Goal: Information Seeking & Learning: Find specific fact

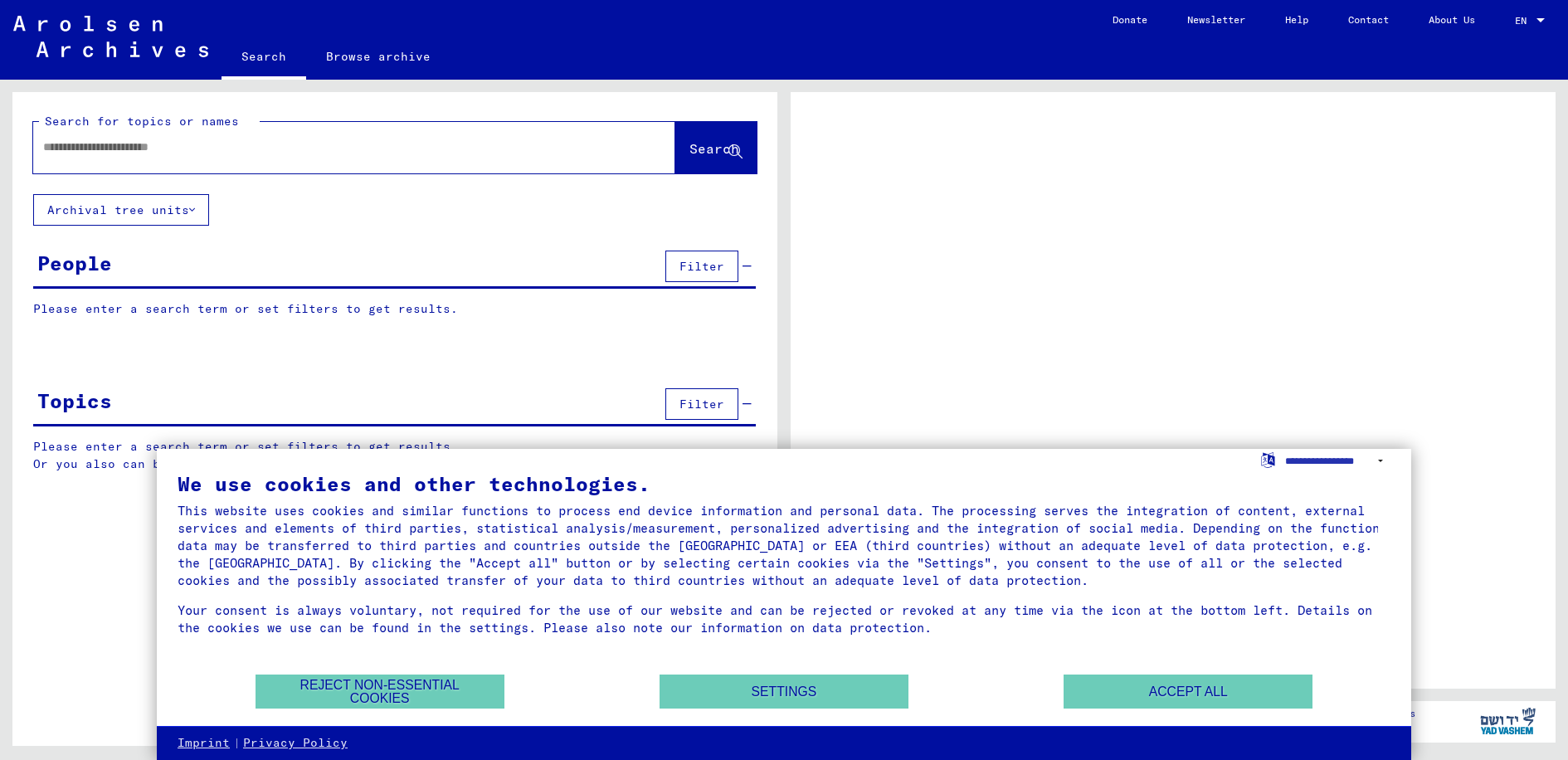
click at [408, 156] on div at bounding box center [334, 147] width 602 height 37
click at [478, 690] on button "Reject non-essential cookies" at bounding box center [380, 691] width 249 height 34
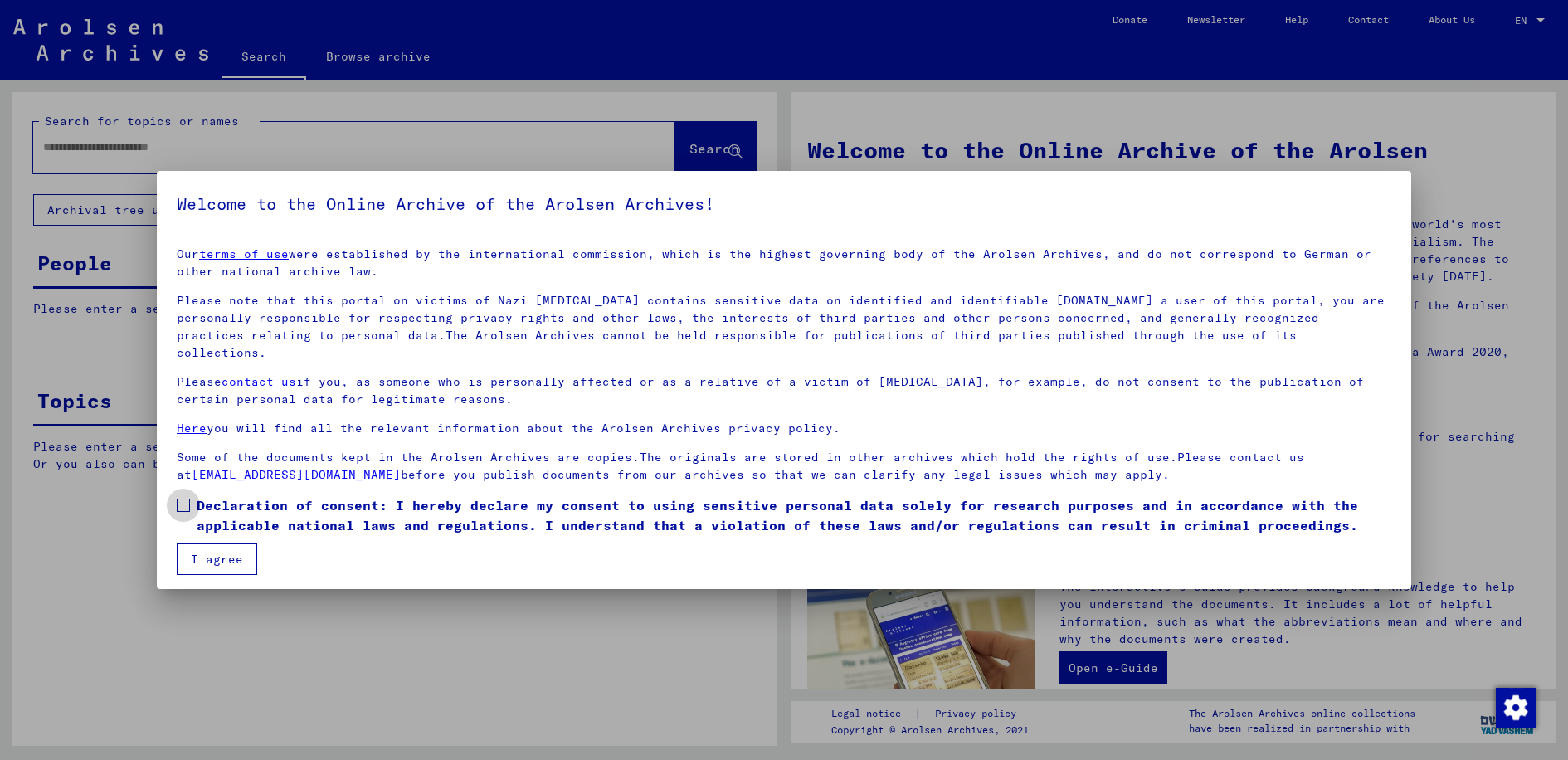
click at [182, 499] on span at bounding box center [184, 505] width 13 height 13
click at [210, 544] on button "I agree" at bounding box center [217, 559] width 81 height 32
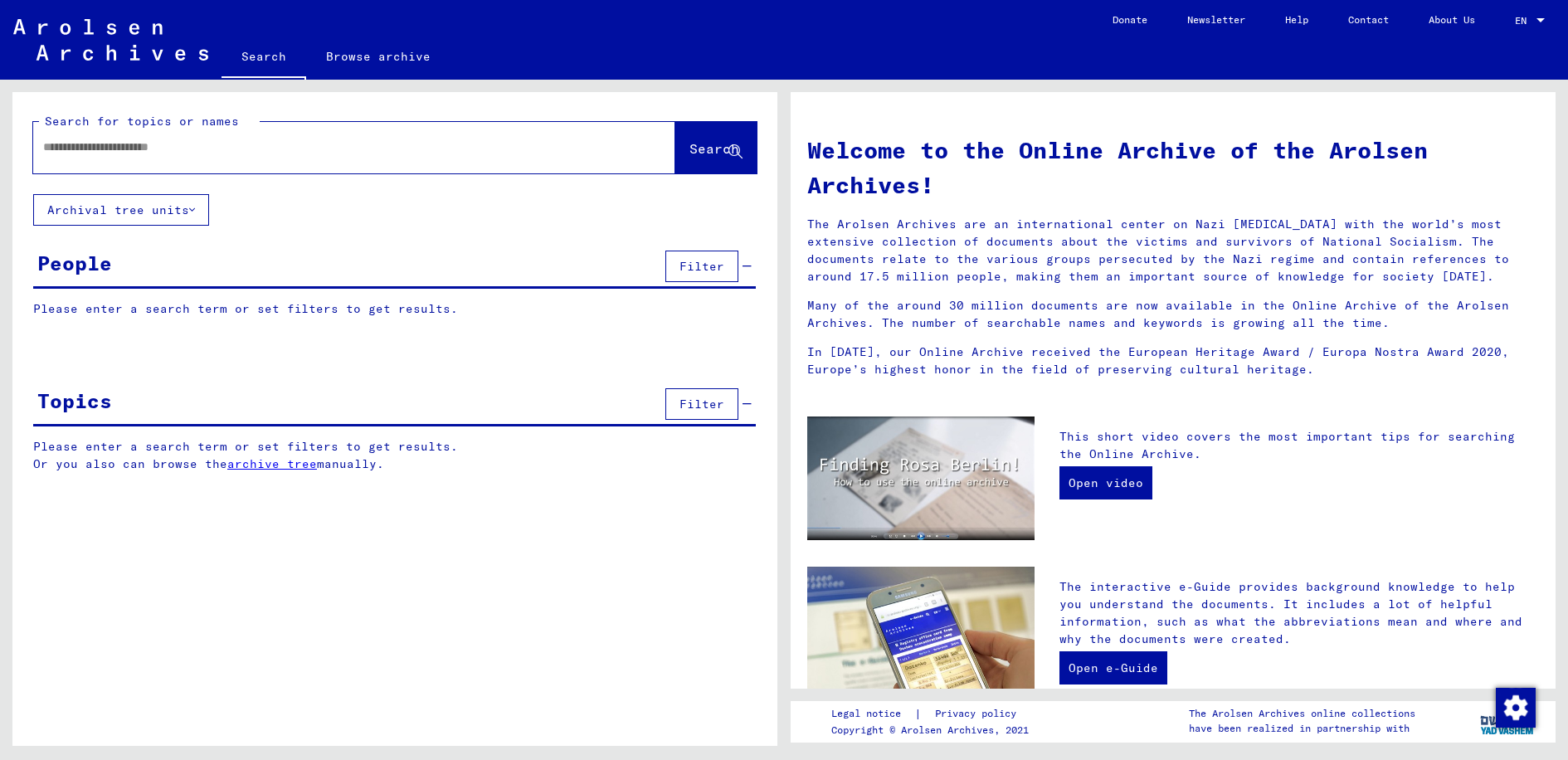
click at [233, 282] on div "People Filter" at bounding box center [395, 267] width 723 height 42
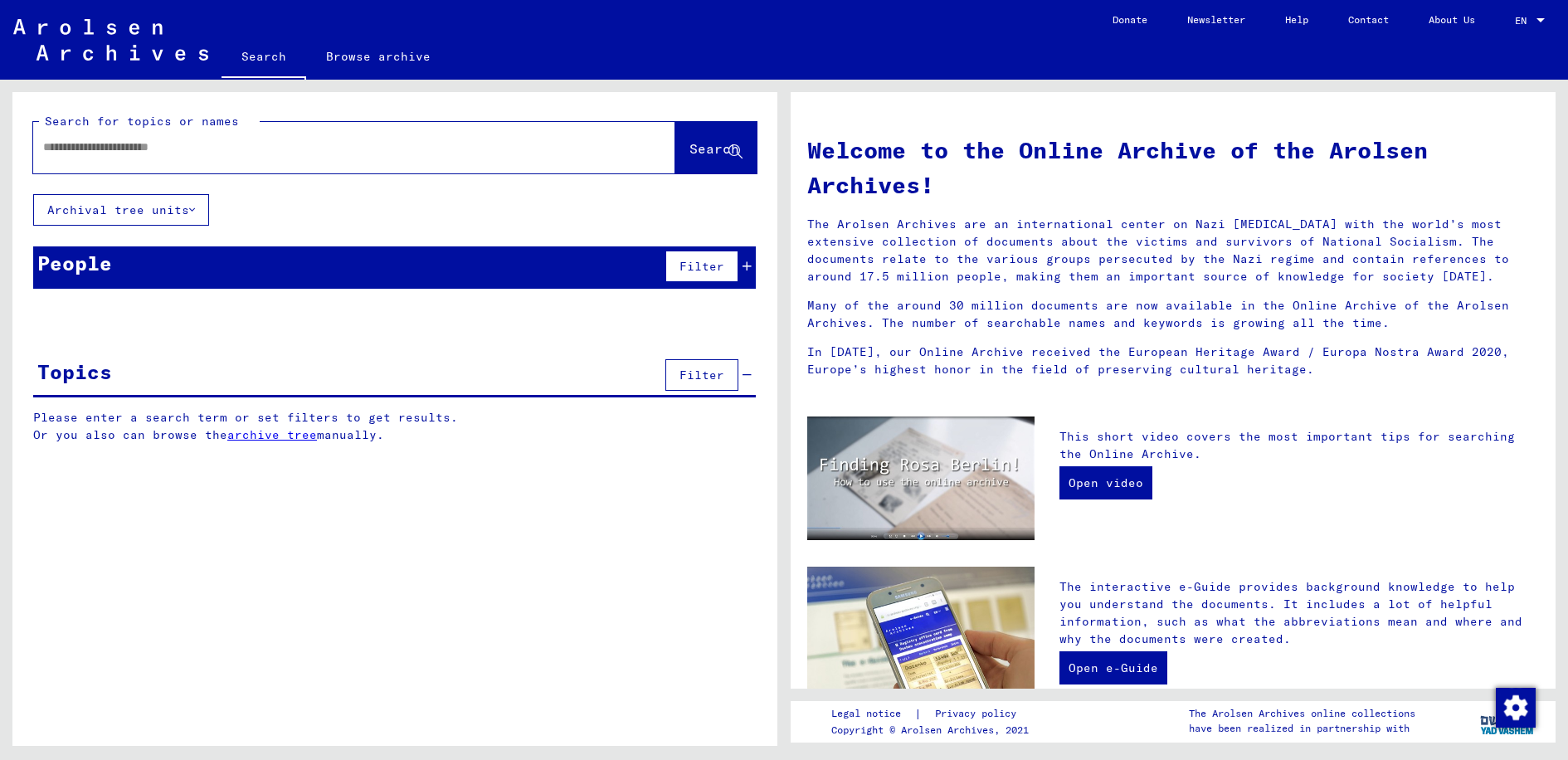
click at [385, 273] on div "People Filter" at bounding box center [395, 267] width 723 height 42
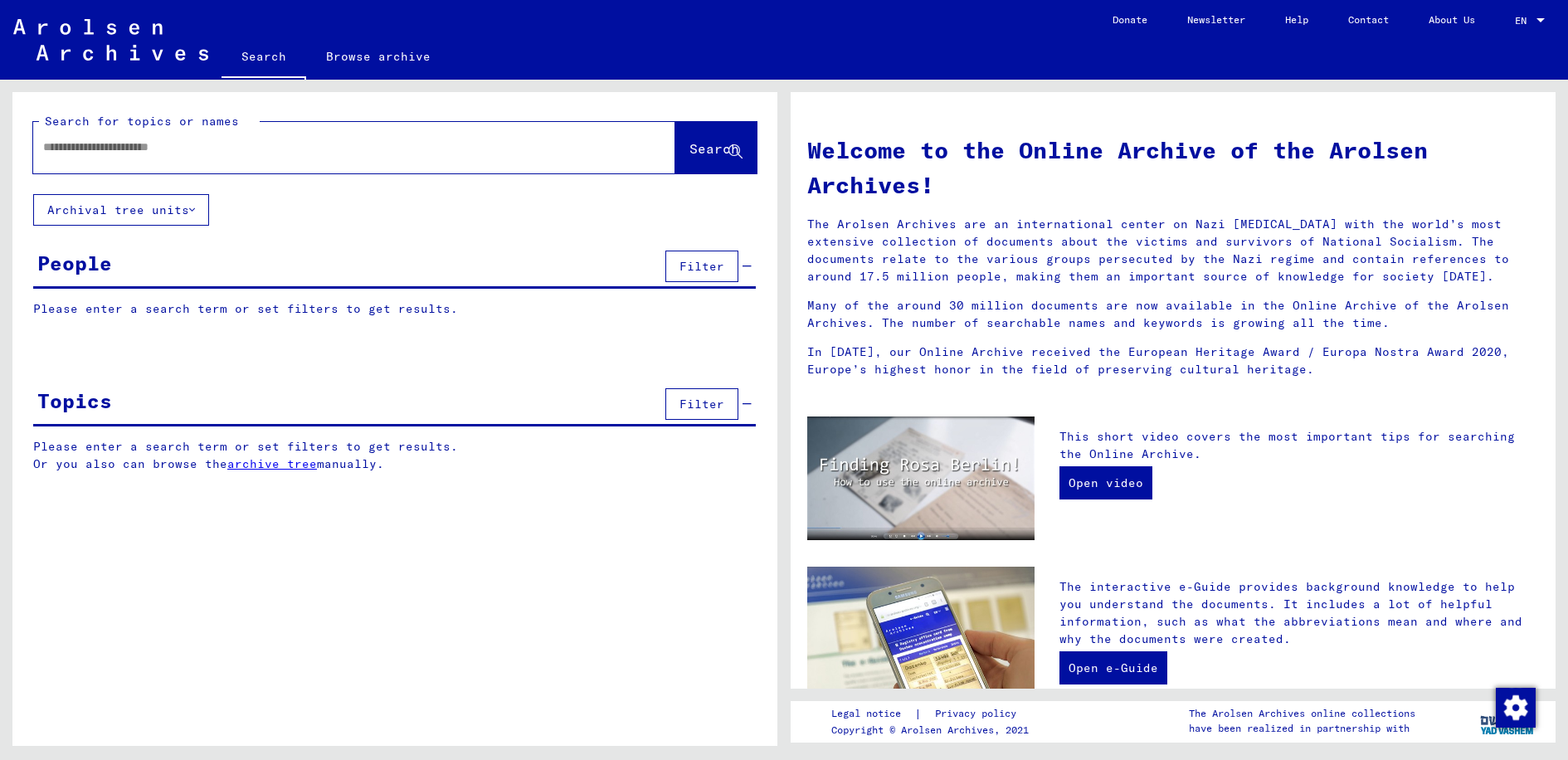
click at [356, 313] on p "Please enter a search term or set filters to get results." at bounding box center [395, 309] width 723 height 17
click at [688, 258] on span "Filter" at bounding box center [701, 266] width 45 height 15
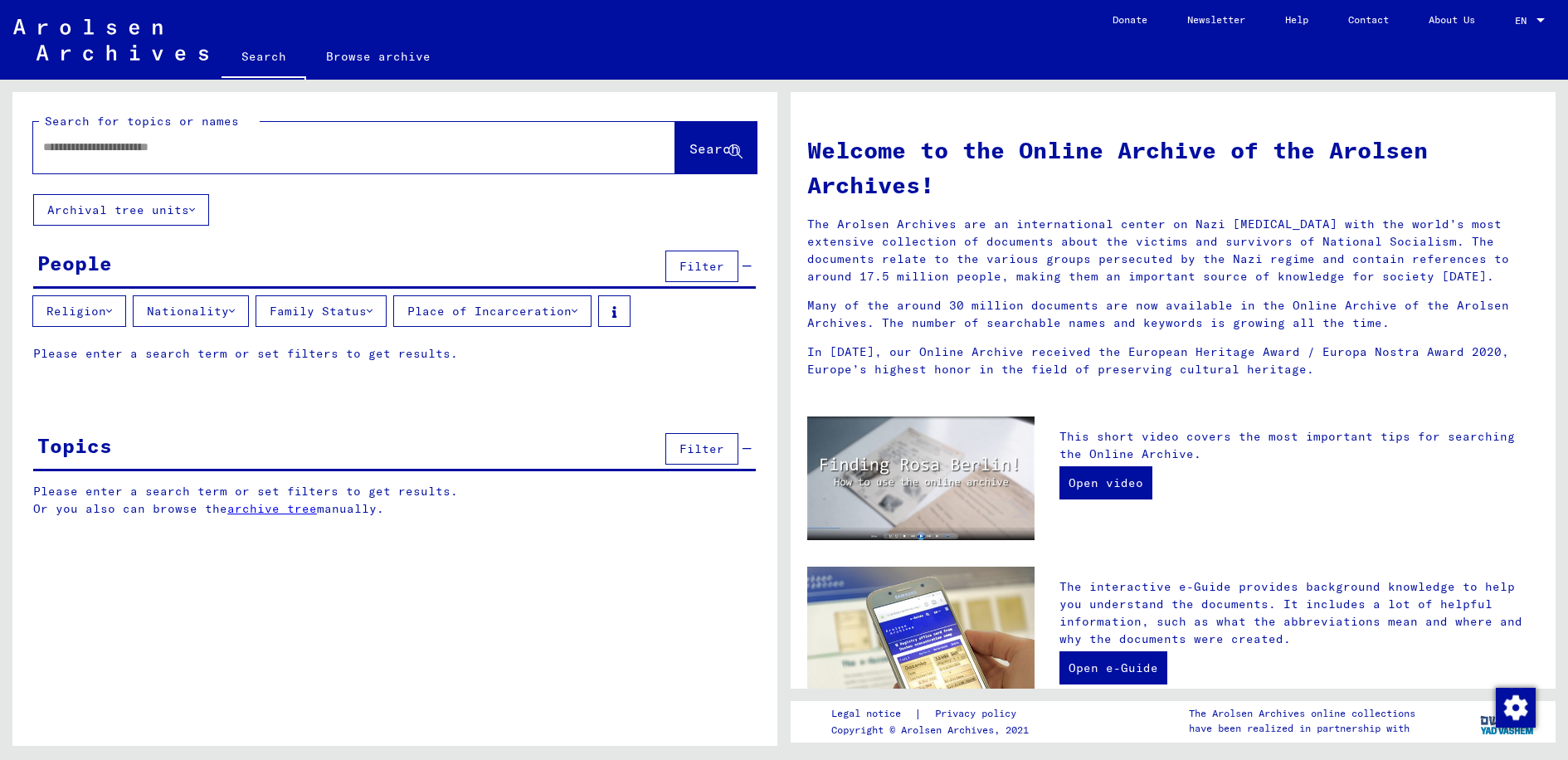
click at [380, 261] on div "People Filter" at bounding box center [395, 267] width 723 height 42
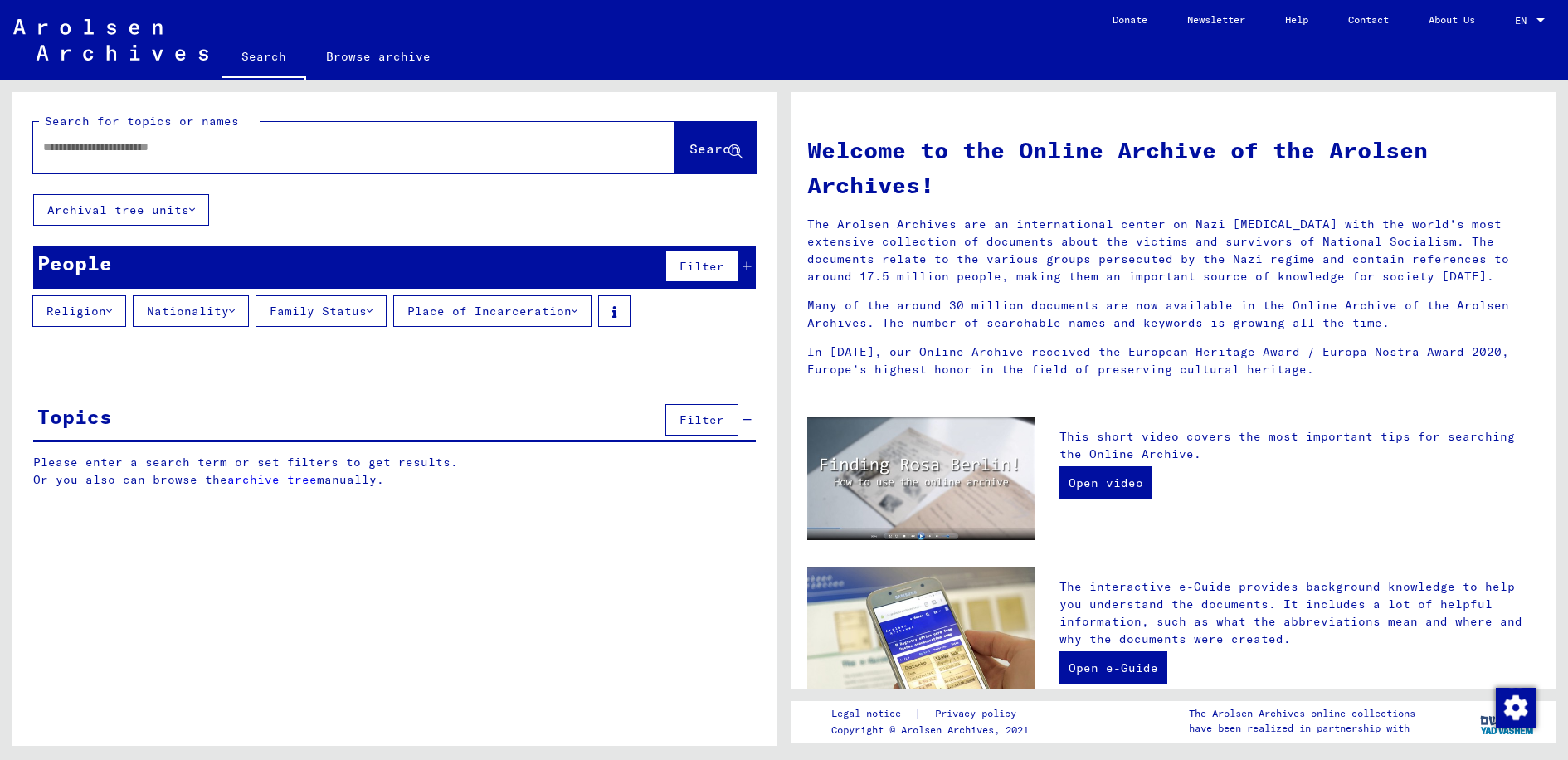
click at [282, 145] on input "text" at bounding box center [334, 147] width 582 height 17
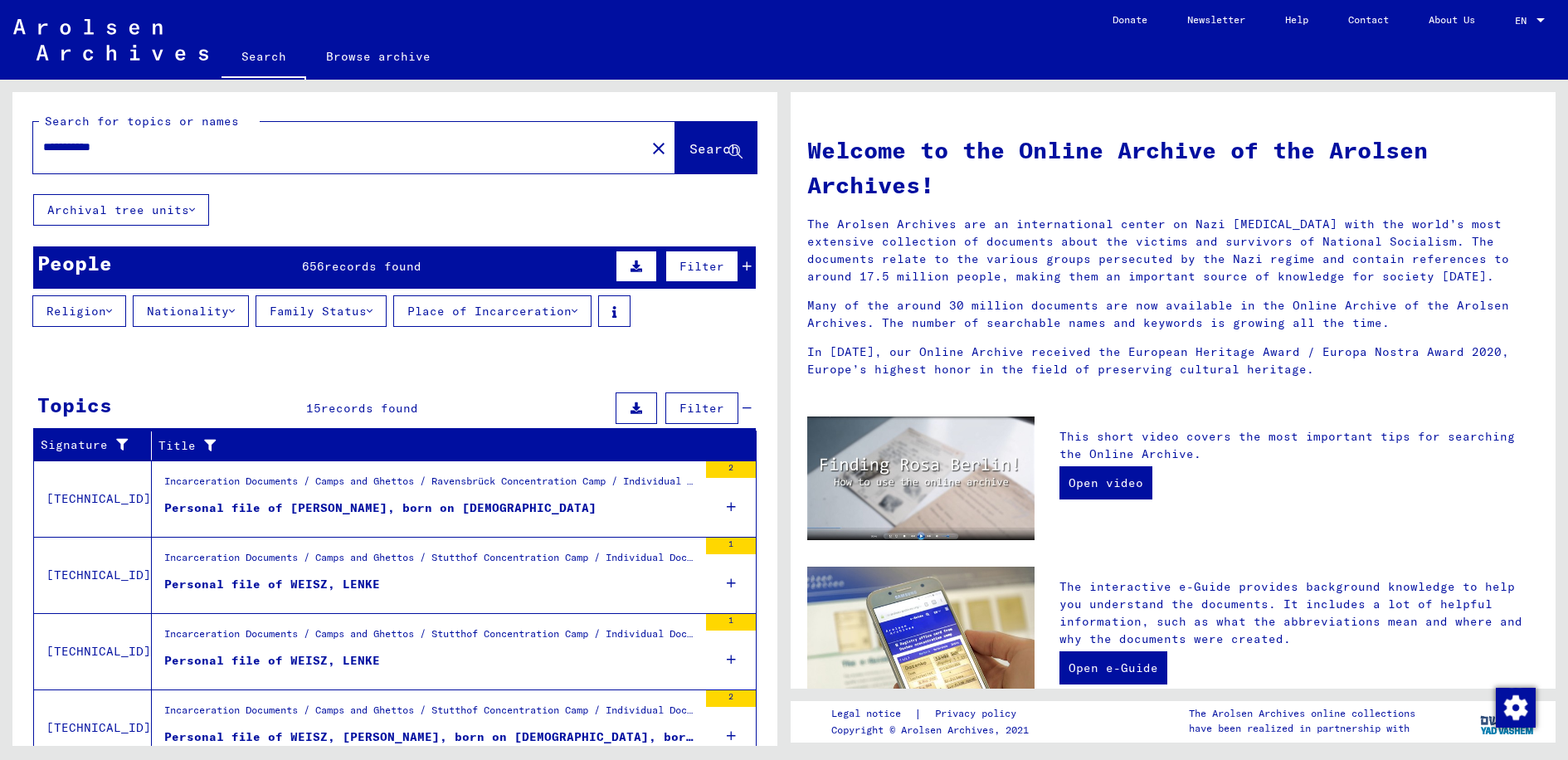
click at [630, 268] on icon at bounding box center [636, 266] width 12 height 12
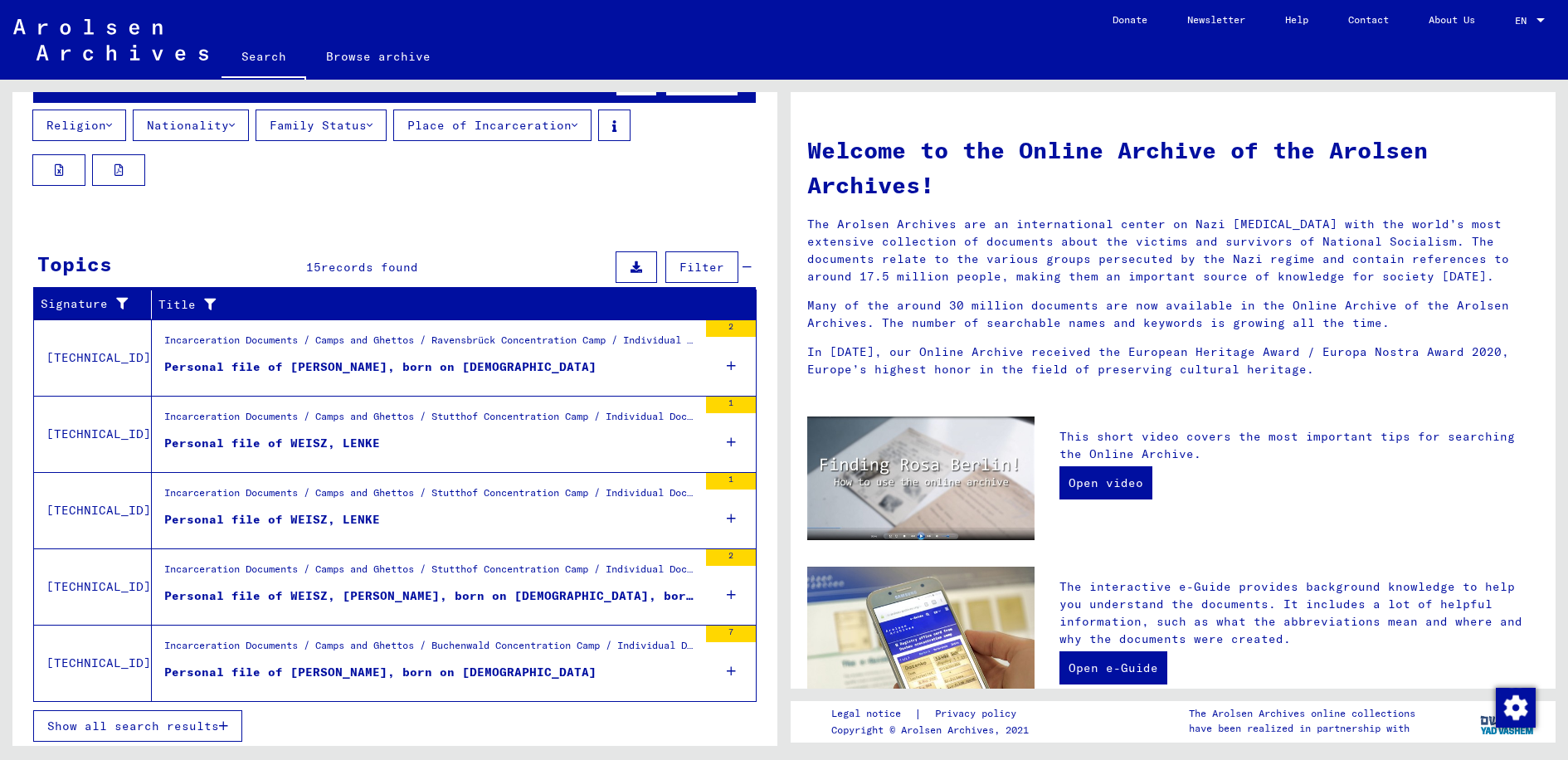
scroll to position [191, 0]
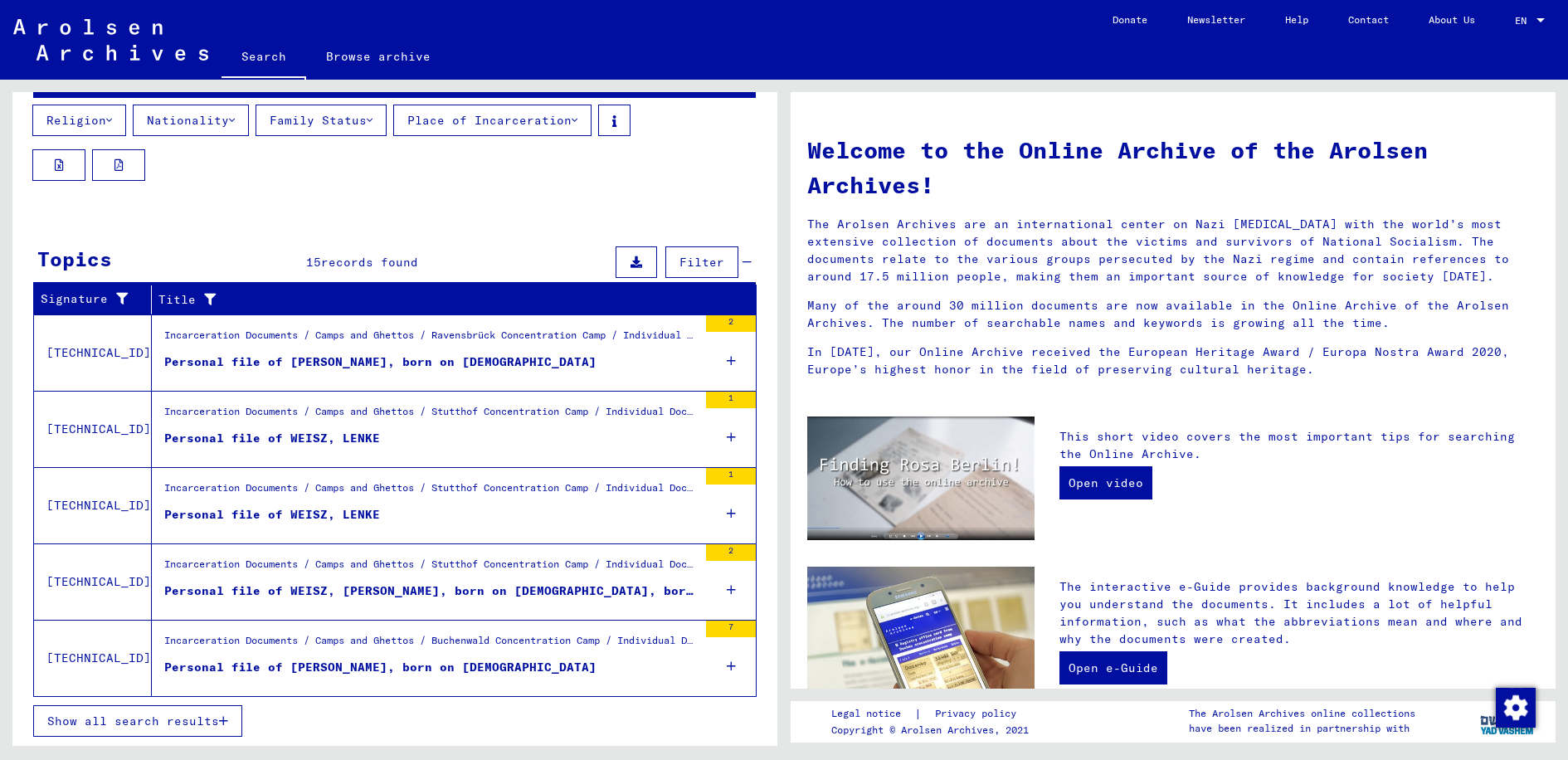
click at [159, 722] on span "Show all search results" at bounding box center [133, 722] width 172 height 15
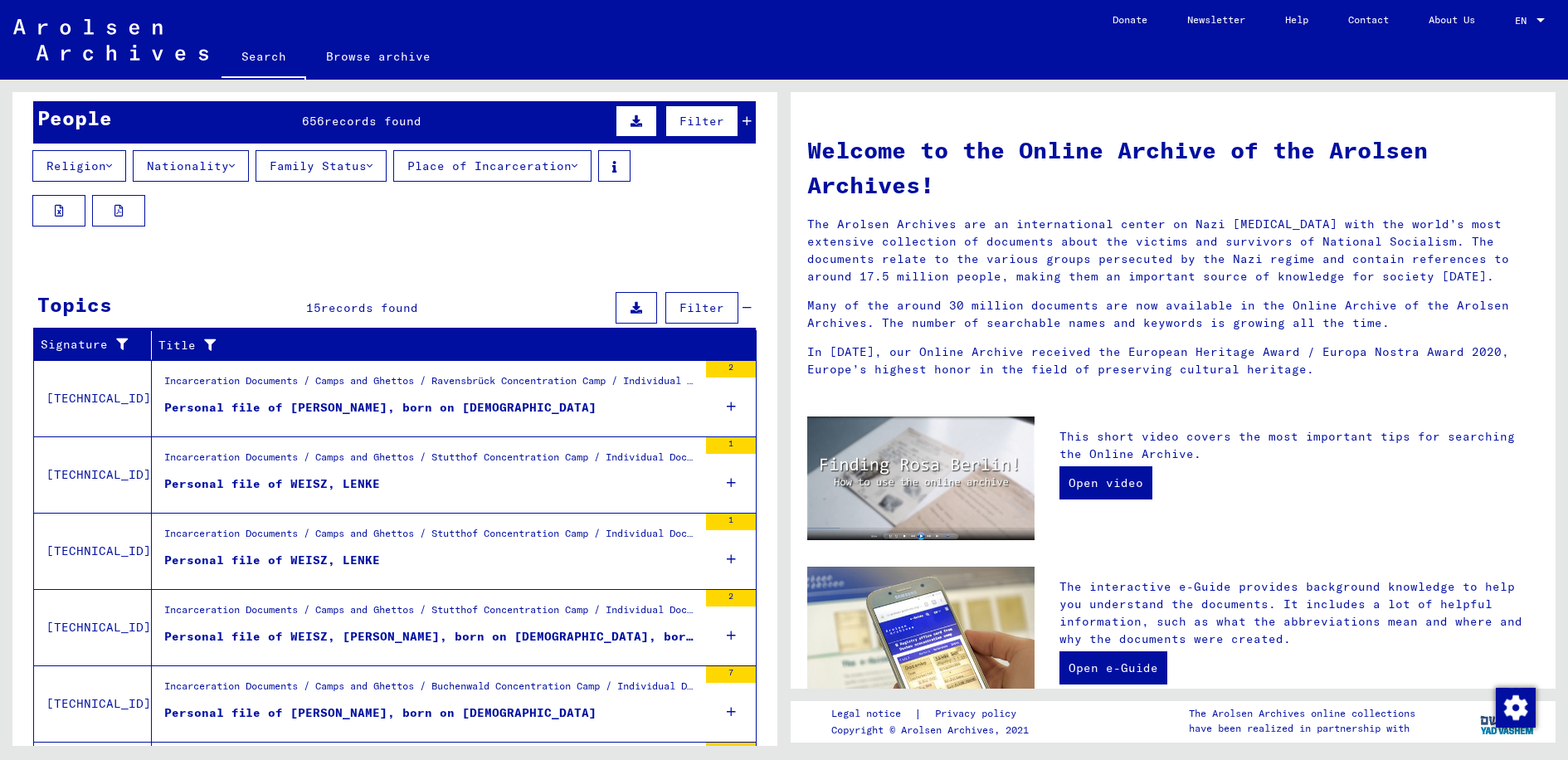
scroll to position [0, 0]
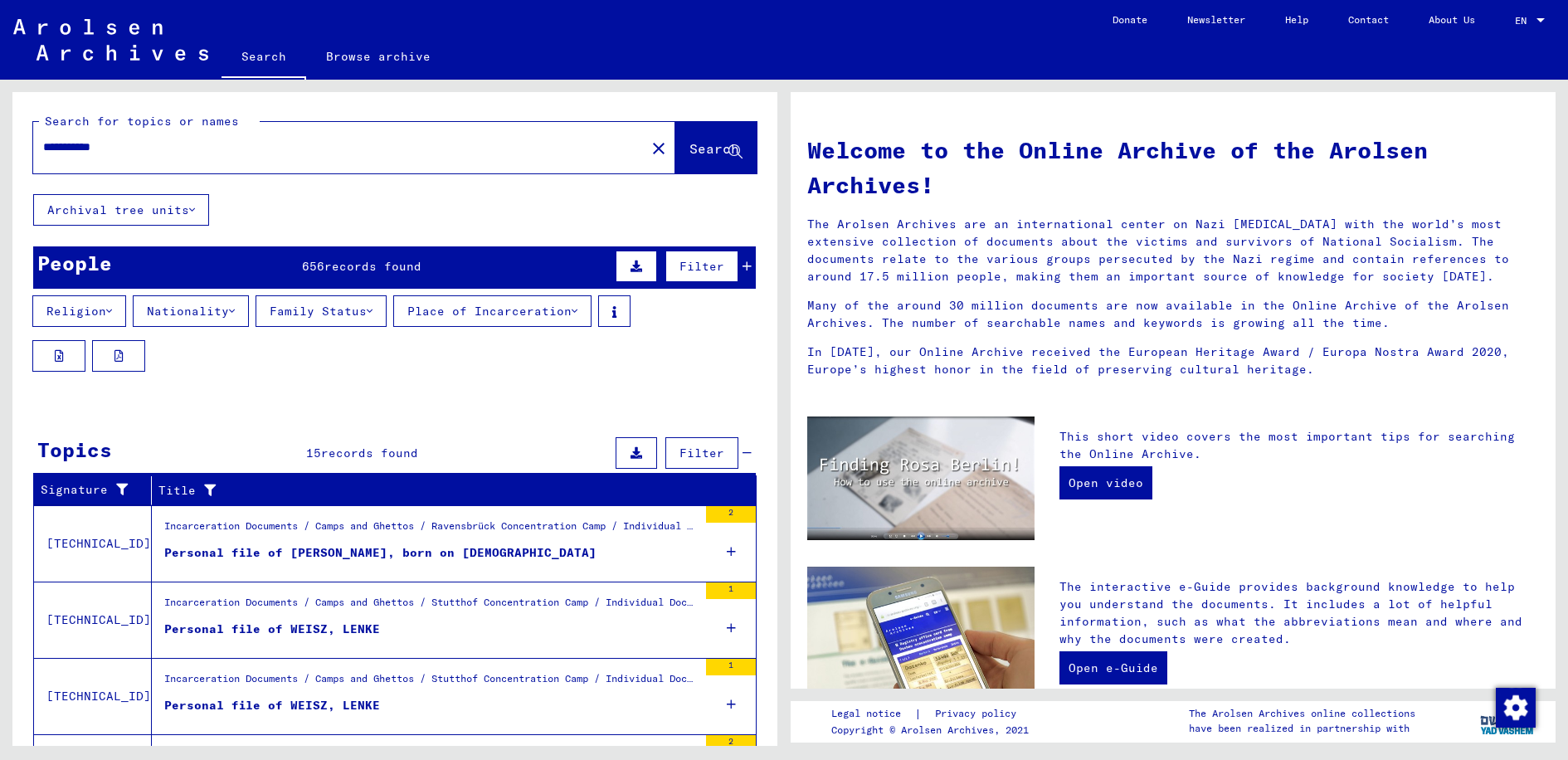
click at [145, 144] on input "**********" at bounding box center [334, 147] width 582 height 17
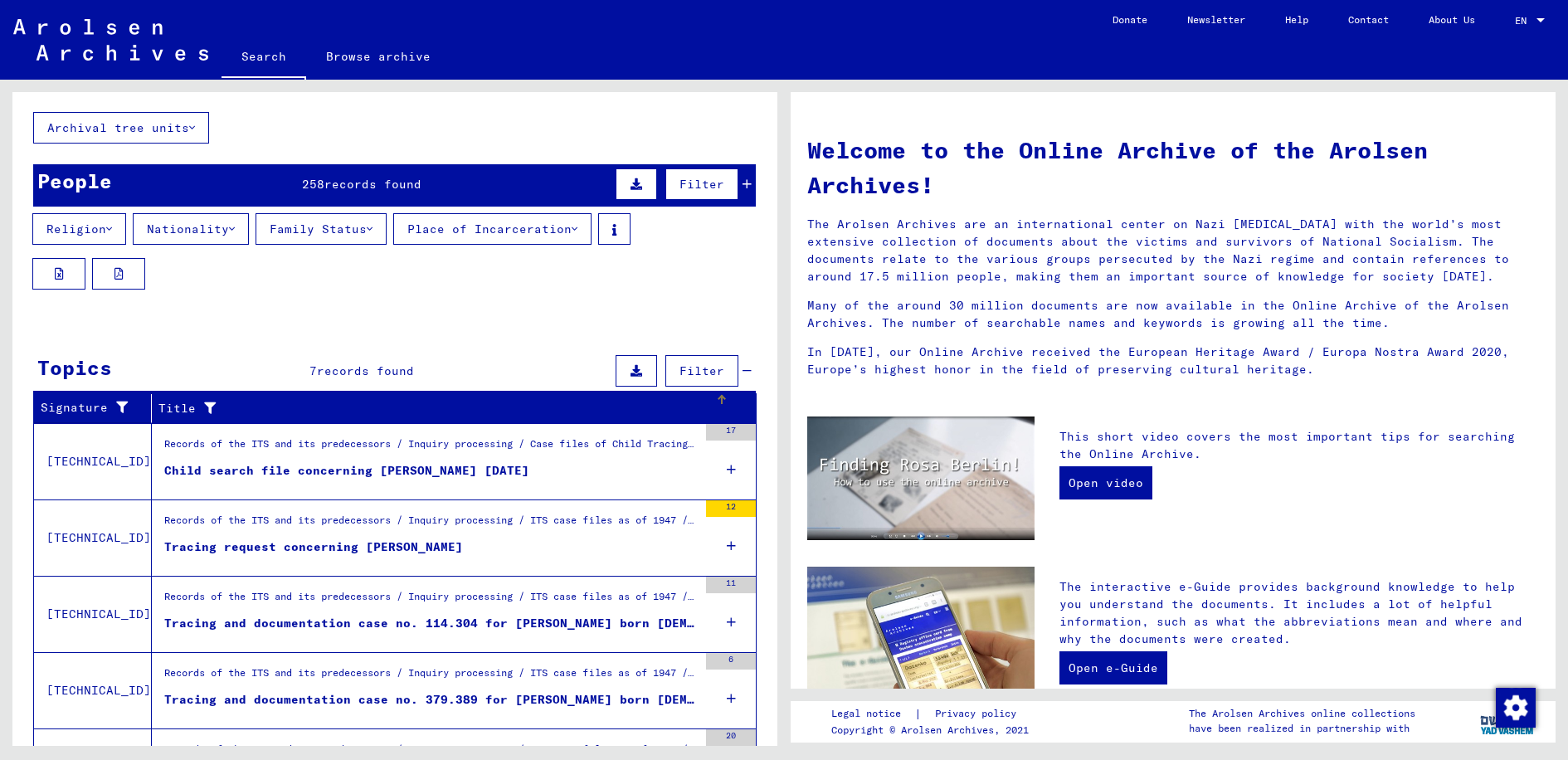
scroll to position [83, 0]
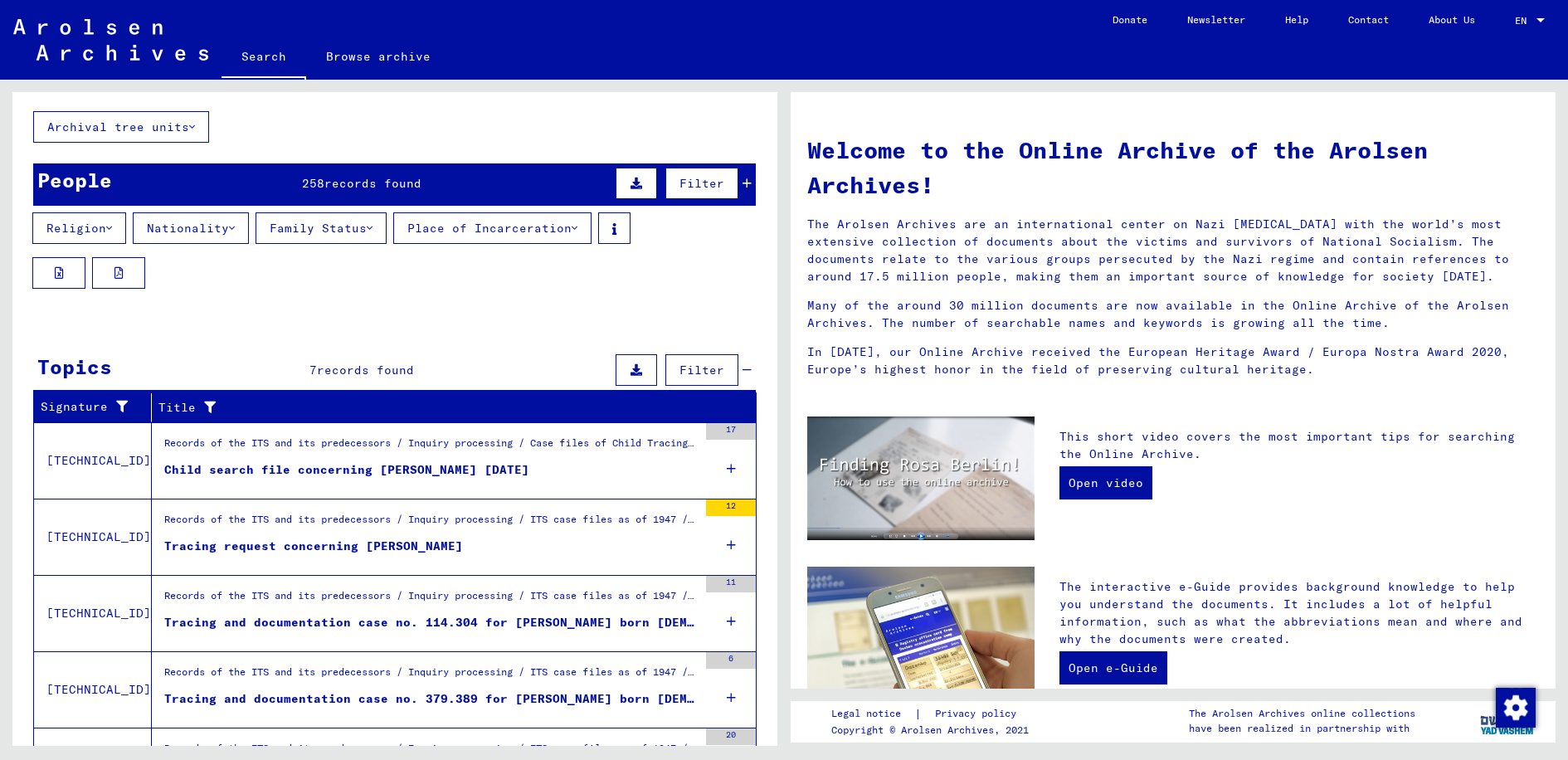
click at [630, 618] on div "Tracing and documentation case no. 114.304 for [PERSON_NAME] born [DEMOGRAPHIC_…" at bounding box center [430, 623] width 533 height 17
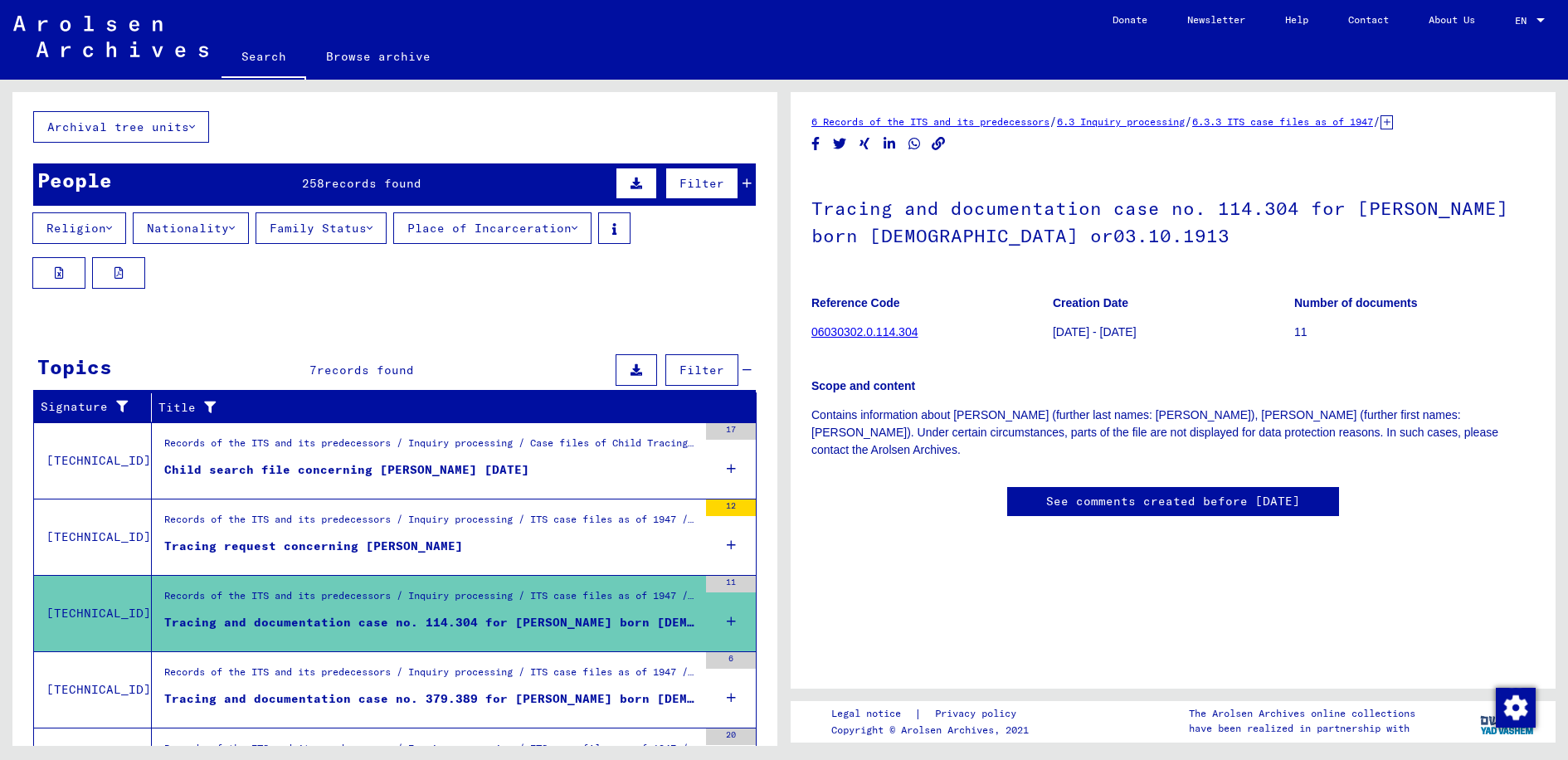
scroll to position [166, 0]
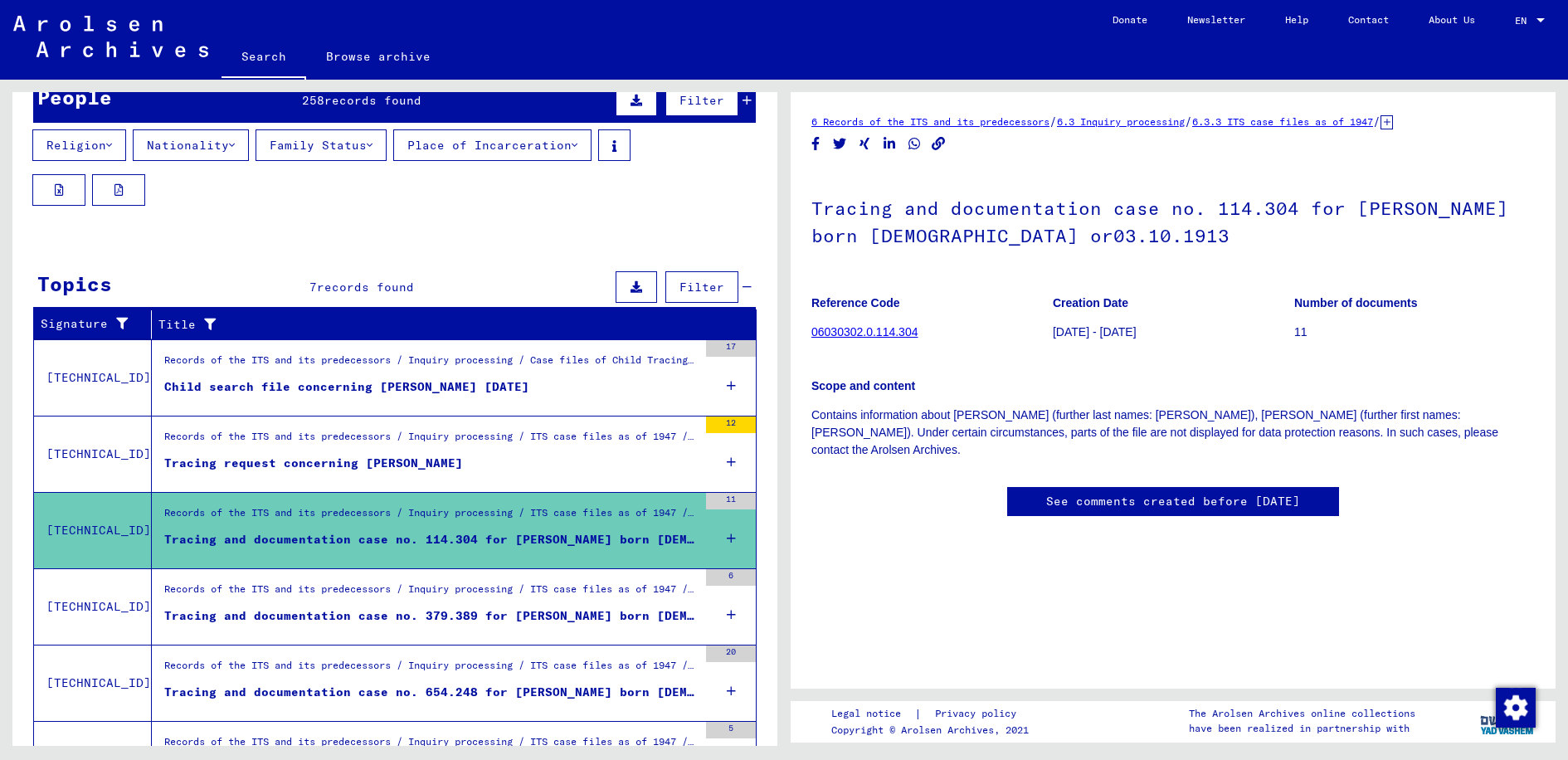
click at [629, 617] on div "Tracing and documentation case no. 379.389 for [PERSON_NAME] born [DEMOGRAPHIC_…" at bounding box center [430, 616] width 533 height 17
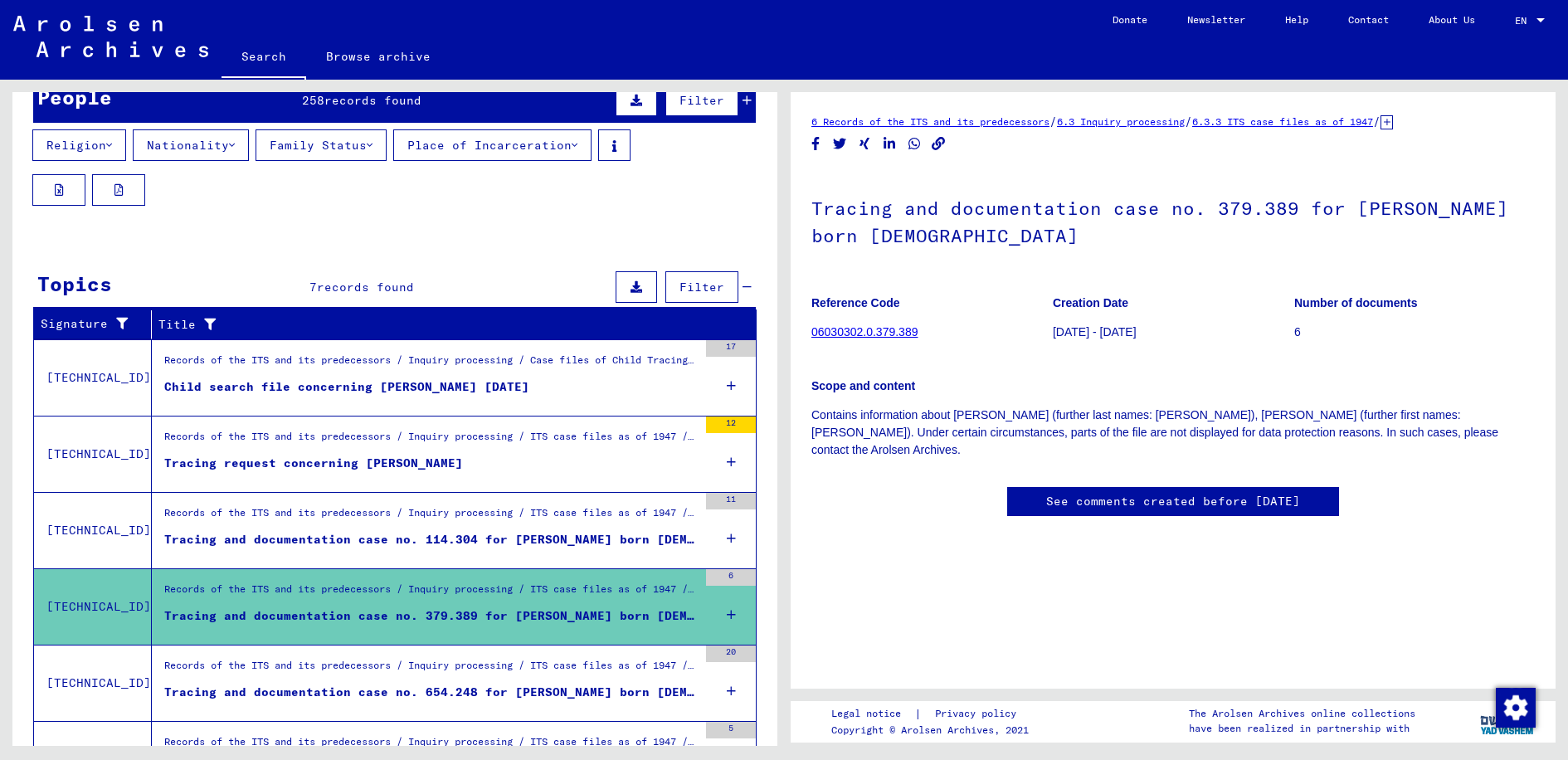
scroll to position [249, 0]
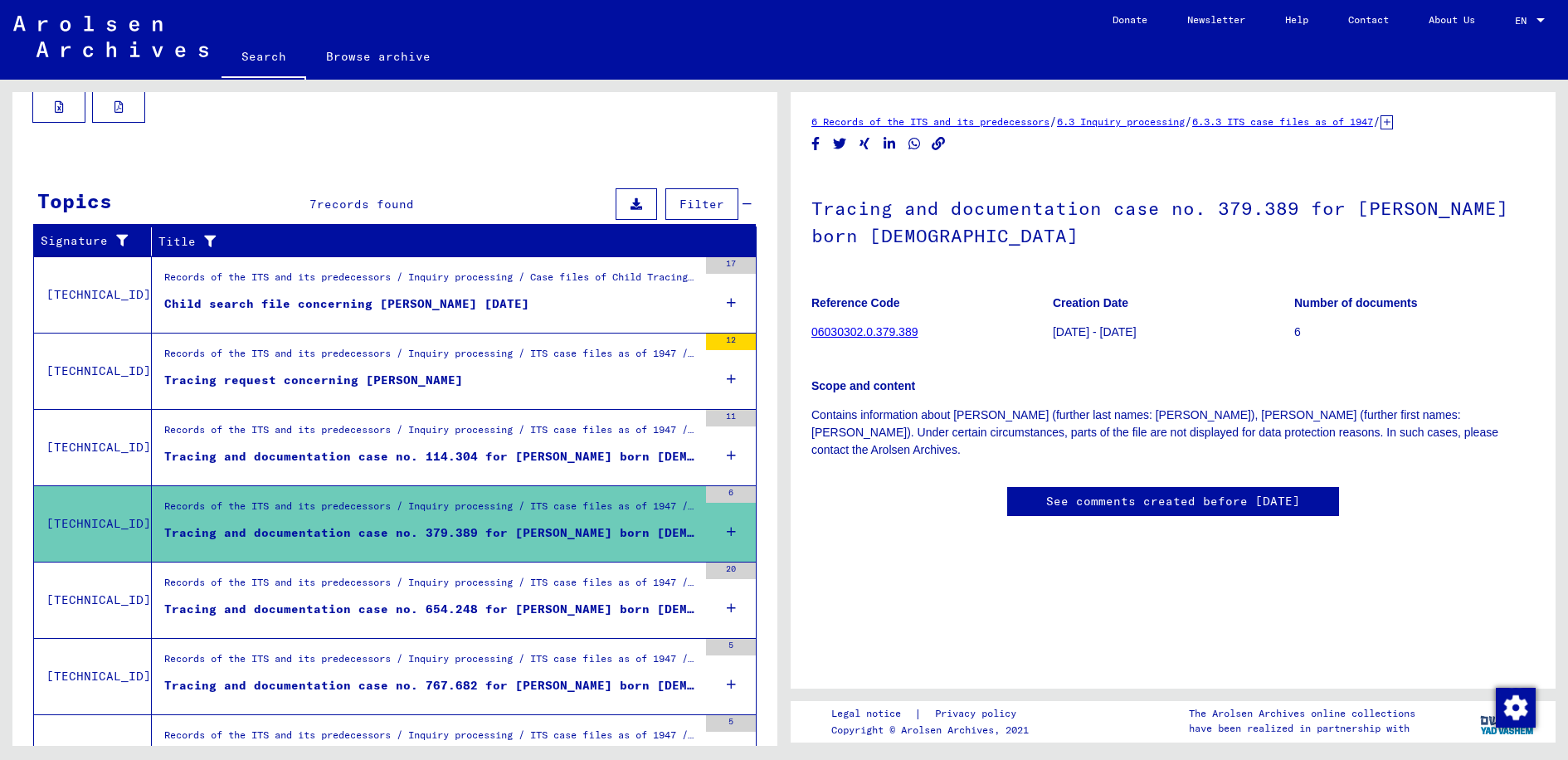
click at [627, 616] on div "Tracing and documentation case no. 654.248 for [PERSON_NAME] born [DEMOGRAPHIC_…" at bounding box center [430, 609] width 533 height 17
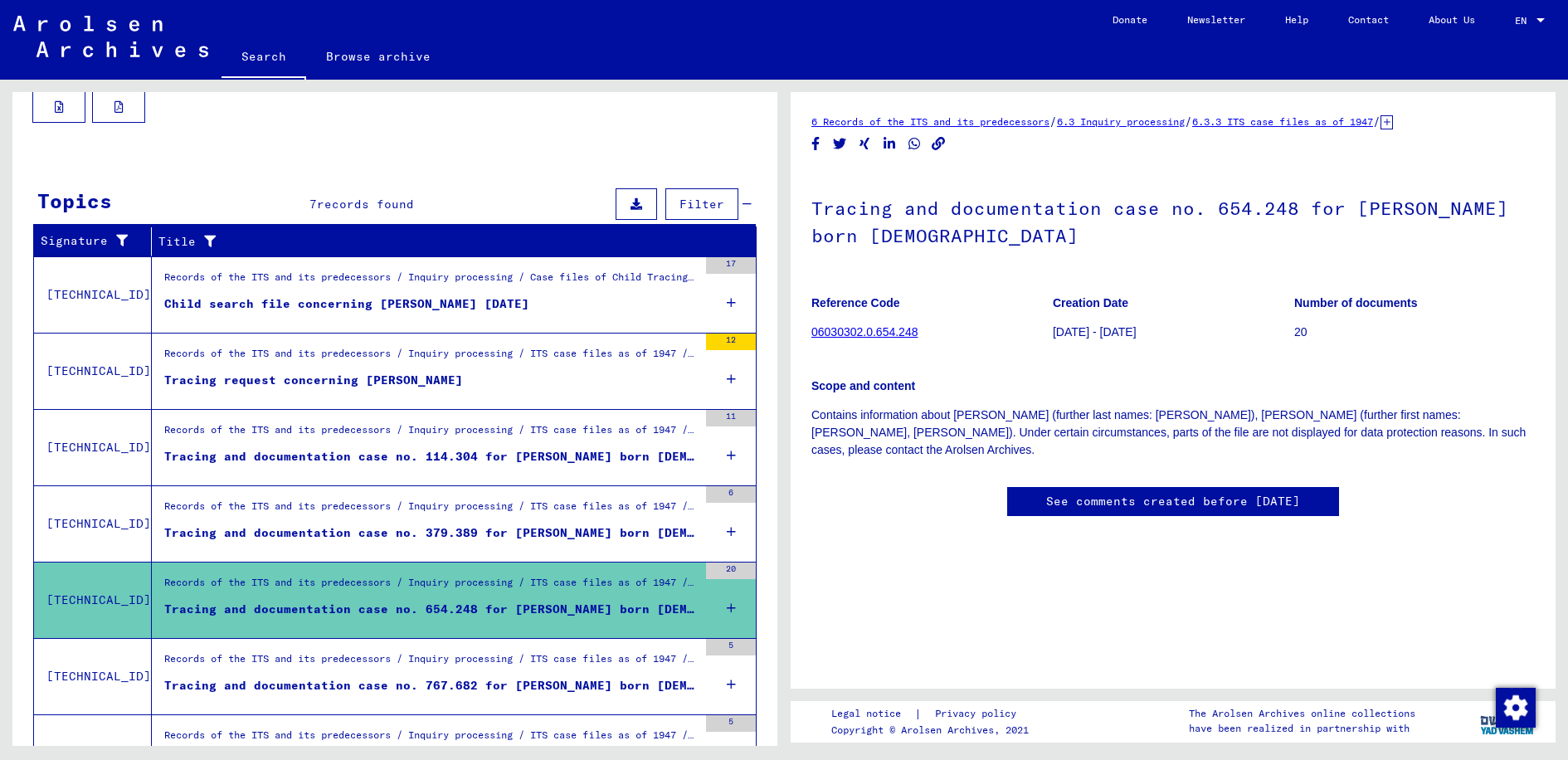
scroll to position [331, 0]
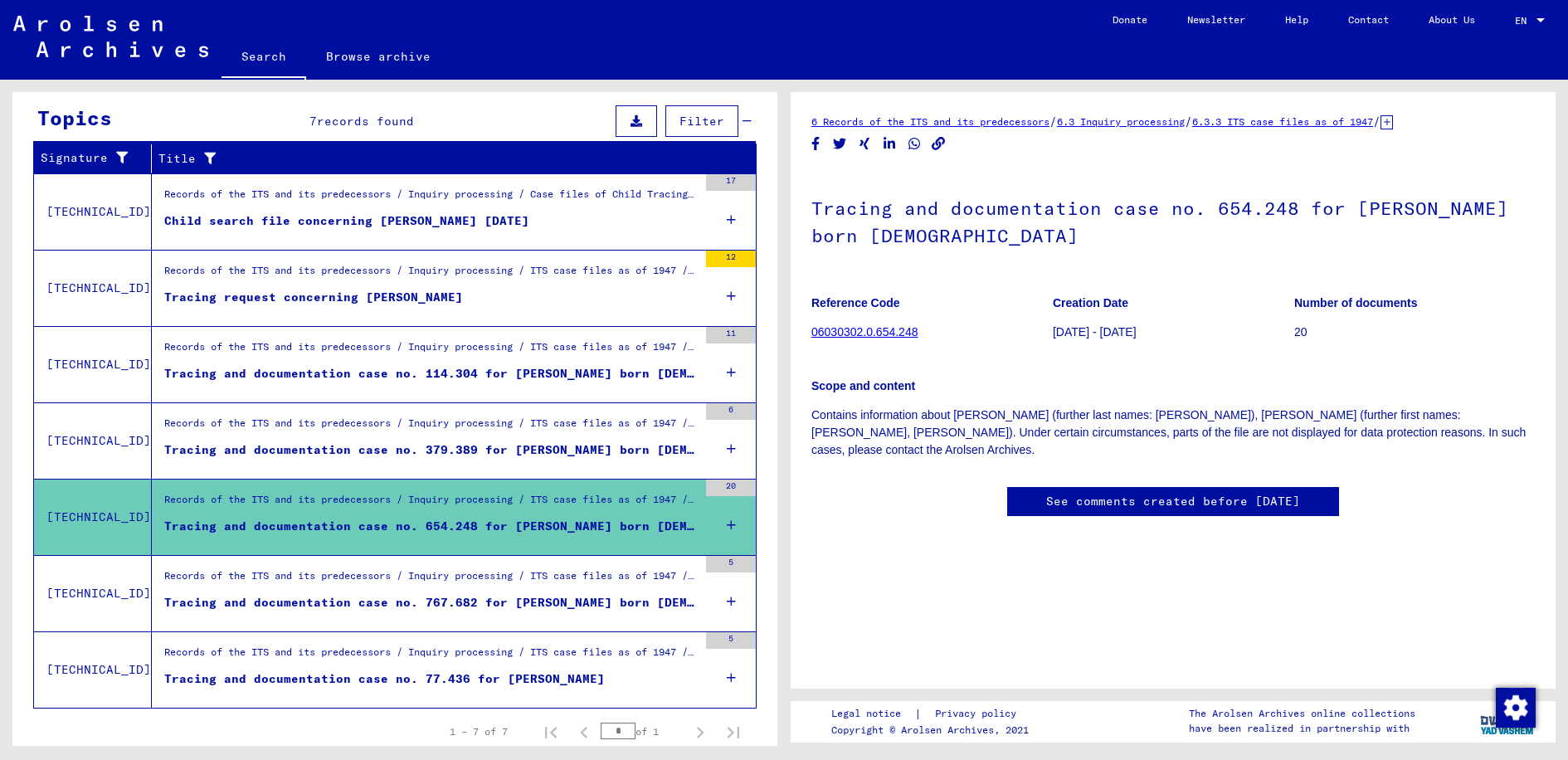
click at [627, 616] on figure "Tracing and documentation case no. 767.682 for [PERSON_NAME] born [DEMOGRAPHIC_…" at bounding box center [430, 606] width 533 height 25
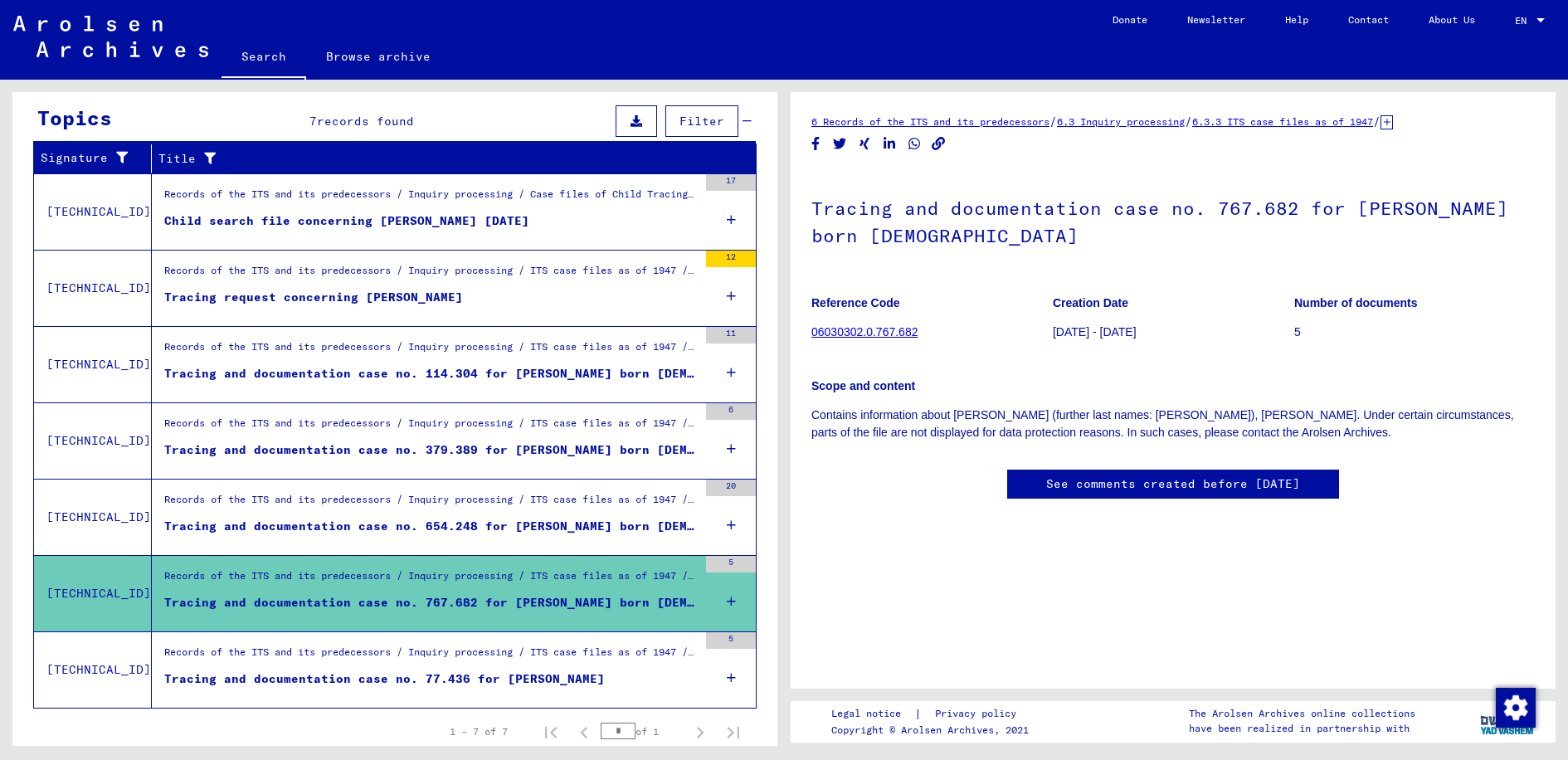
scroll to position [390, 0]
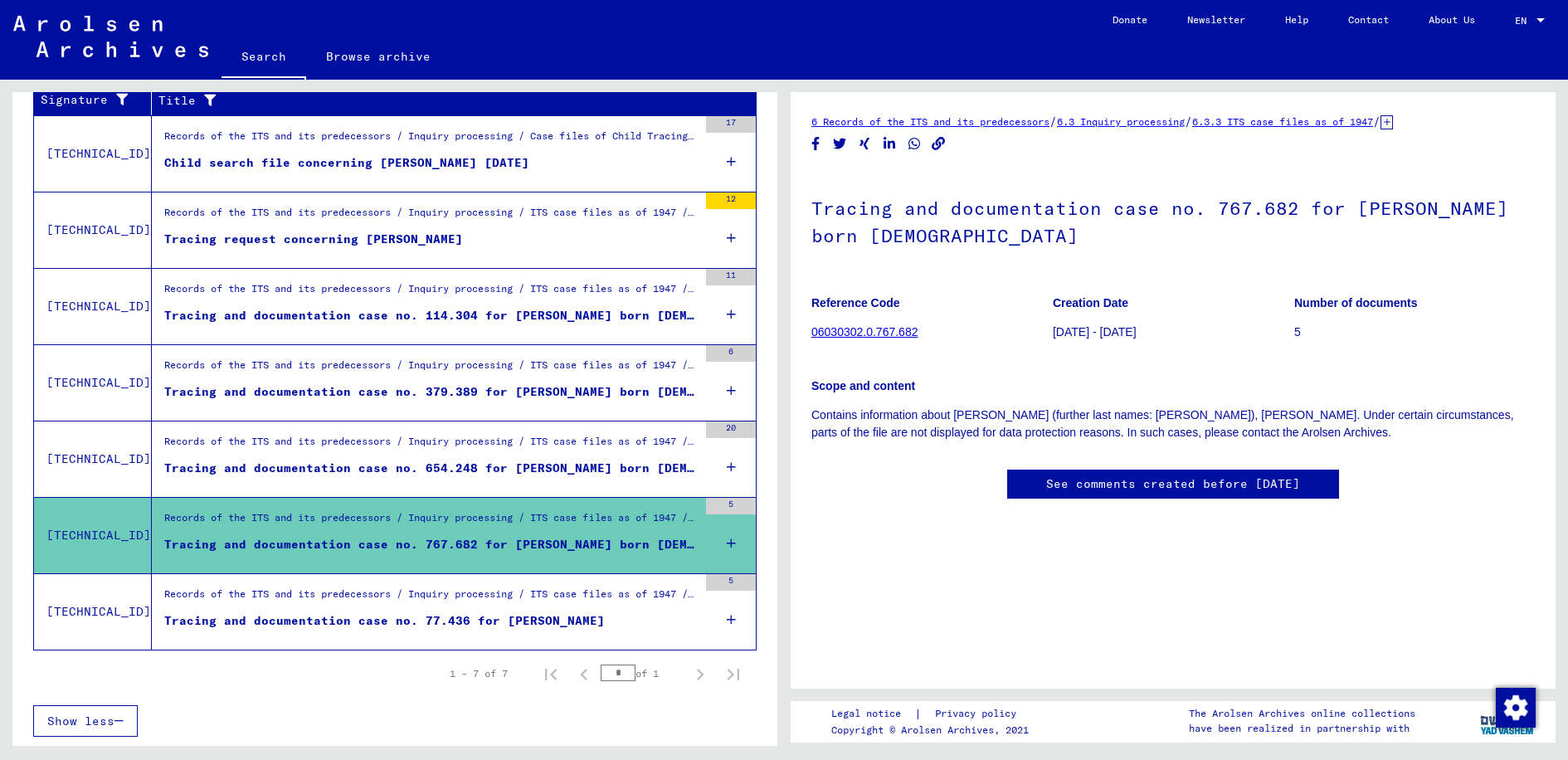
click at [627, 616] on figure "Tracing and documentation case no. 77.436 for [PERSON_NAME]" at bounding box center [430, 625] width 533 height 25
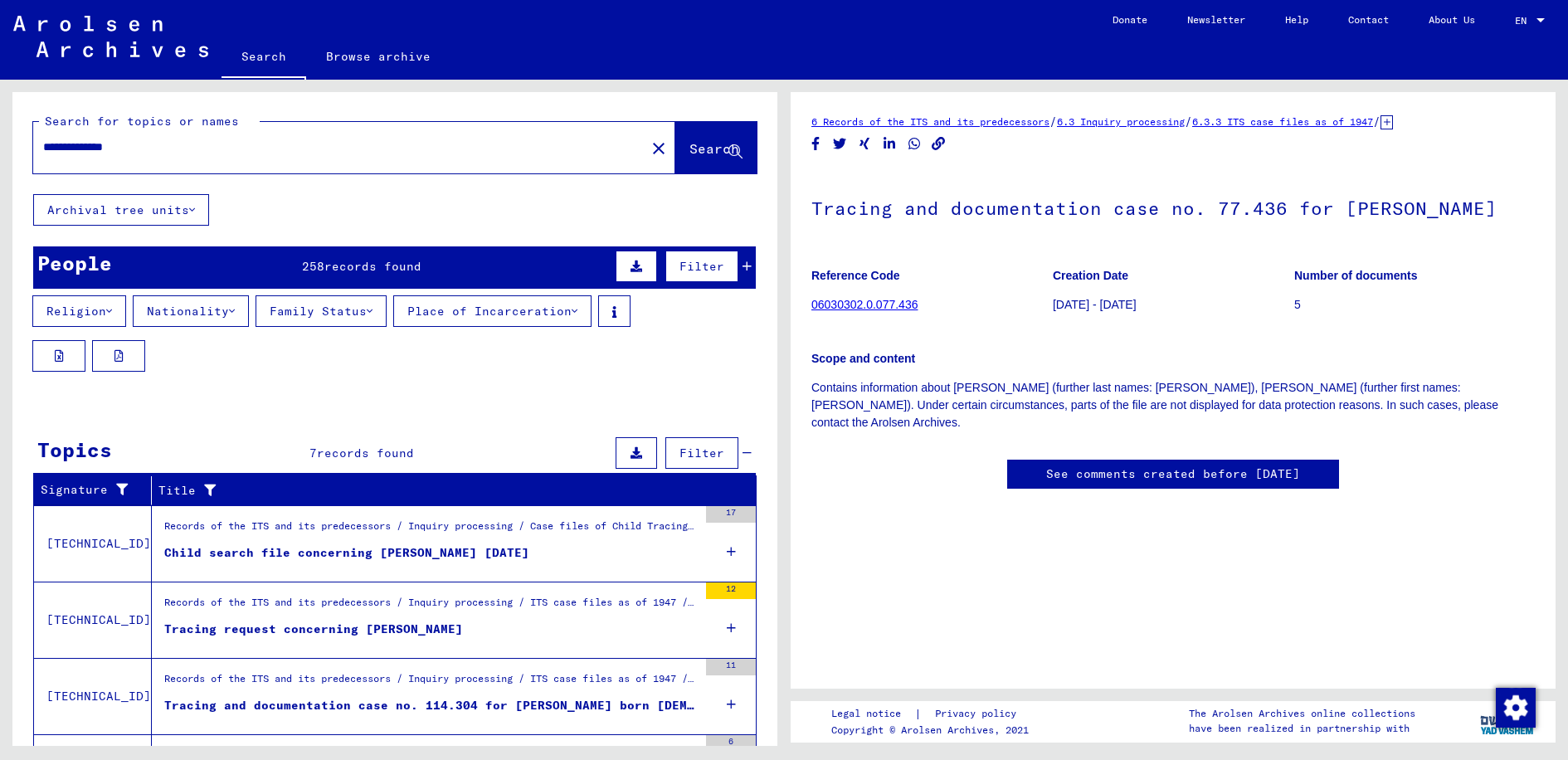
click at [86, 146] on input "**********" at bounding box center [339, 147] width 593 height 17
click at [158, 138] on input "**********" at bounding box center [339, 147] width 593 height 17
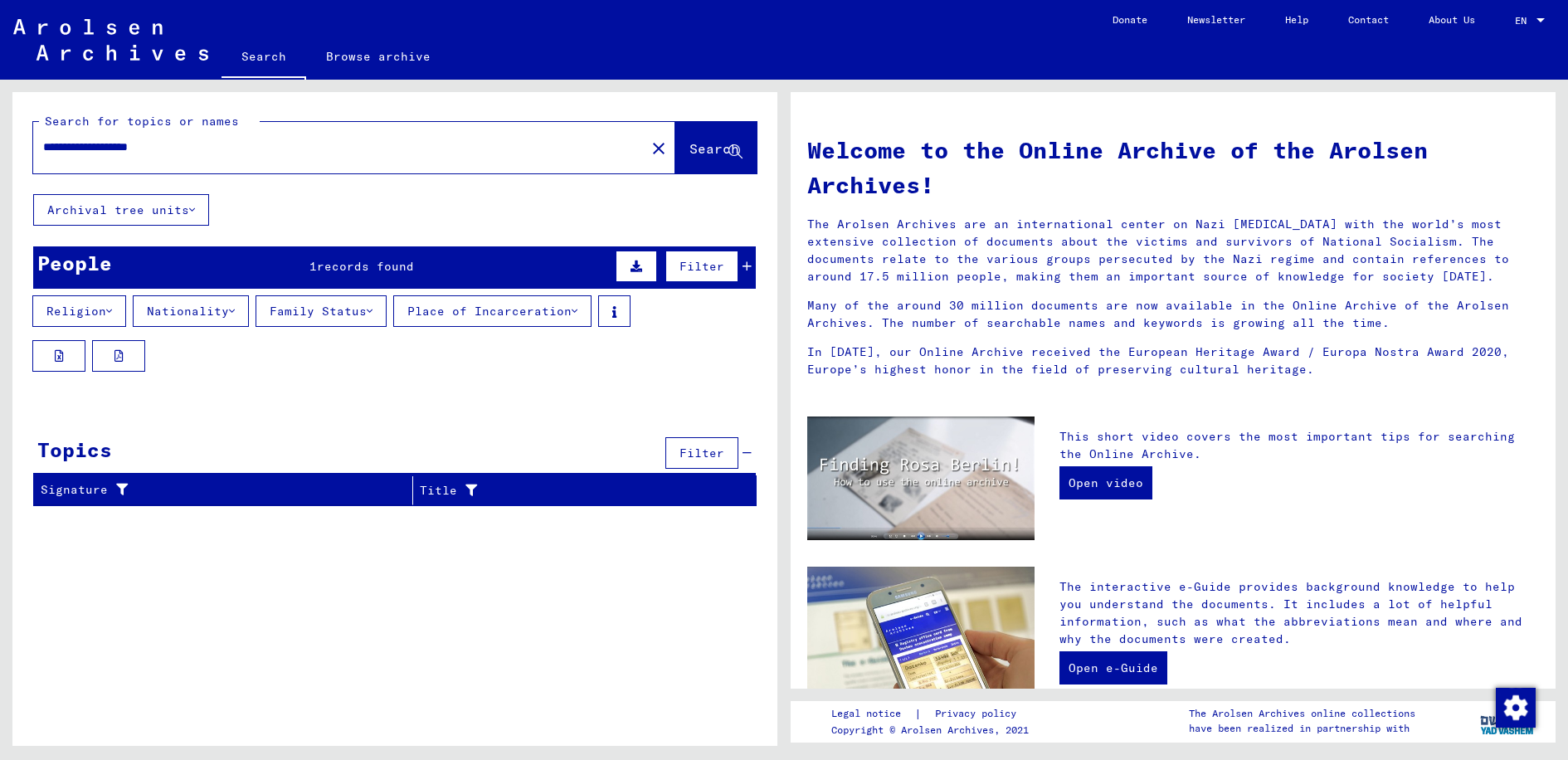
click at [150, 146] on input "**********" at bounding box center [334, 147] width 582 height 17
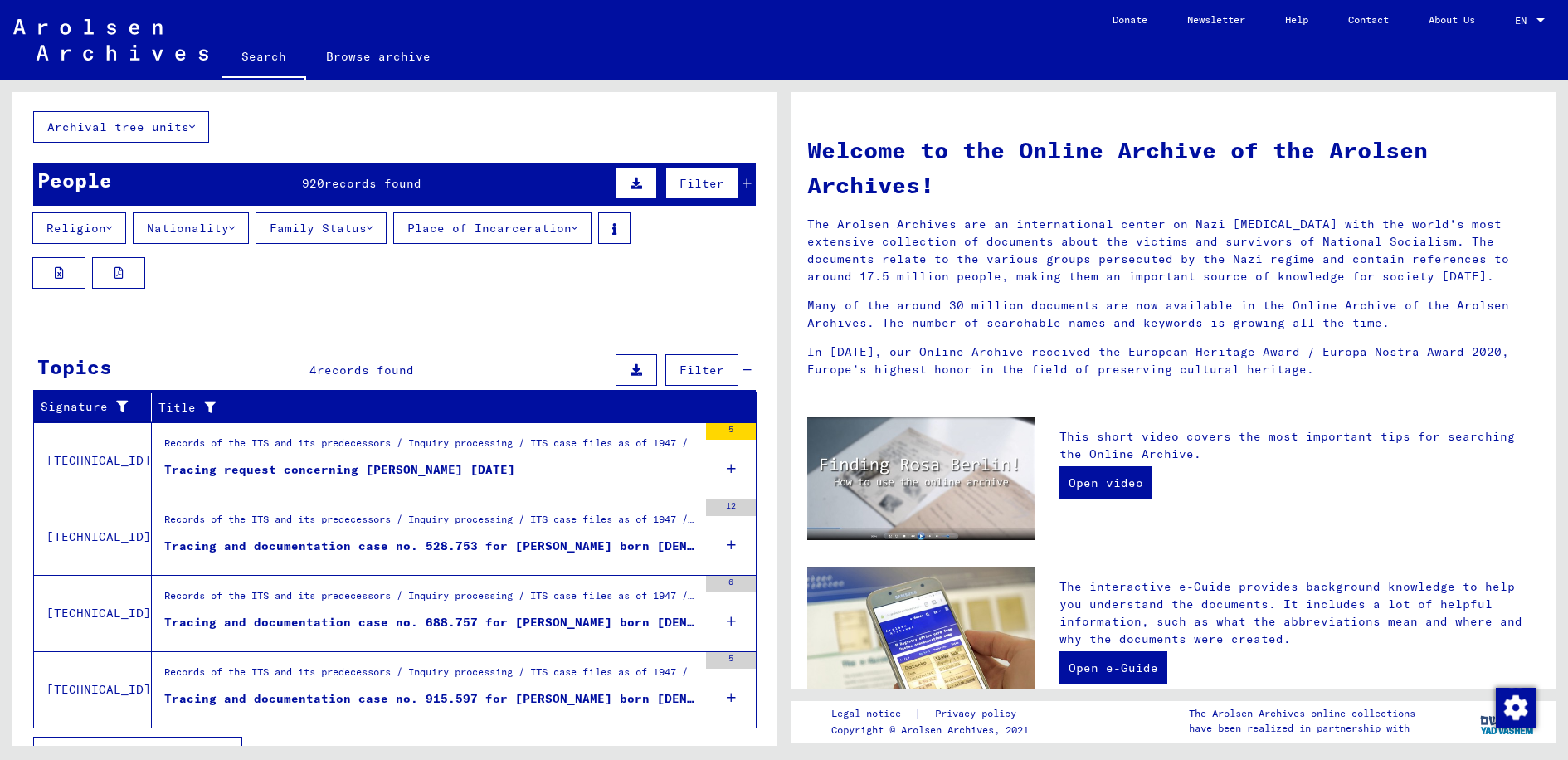
scroll to position [114, 0]
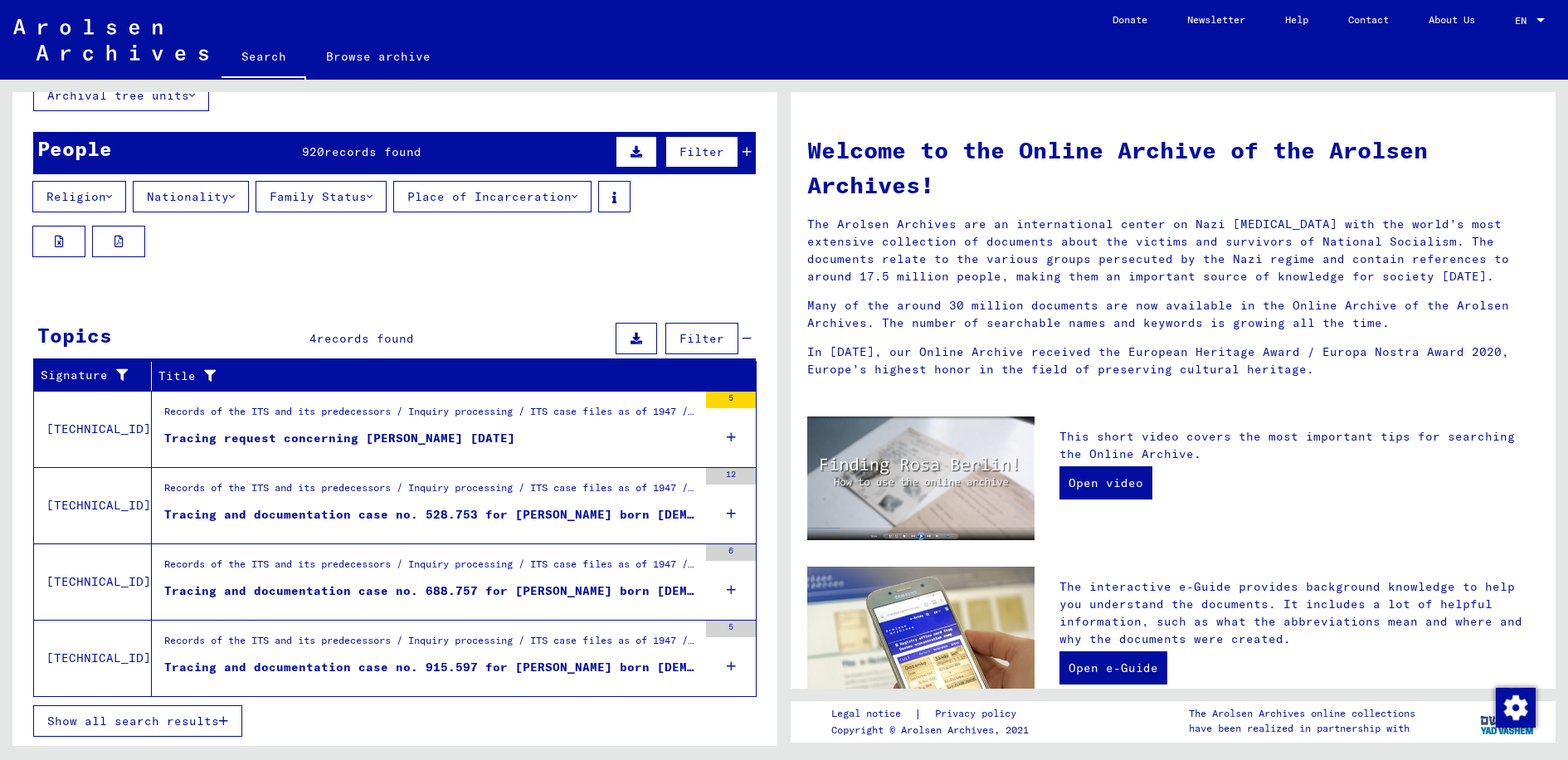
click at [140, 718] on span "Show all search results" at bounding box center [133, 722] width 172 height 15
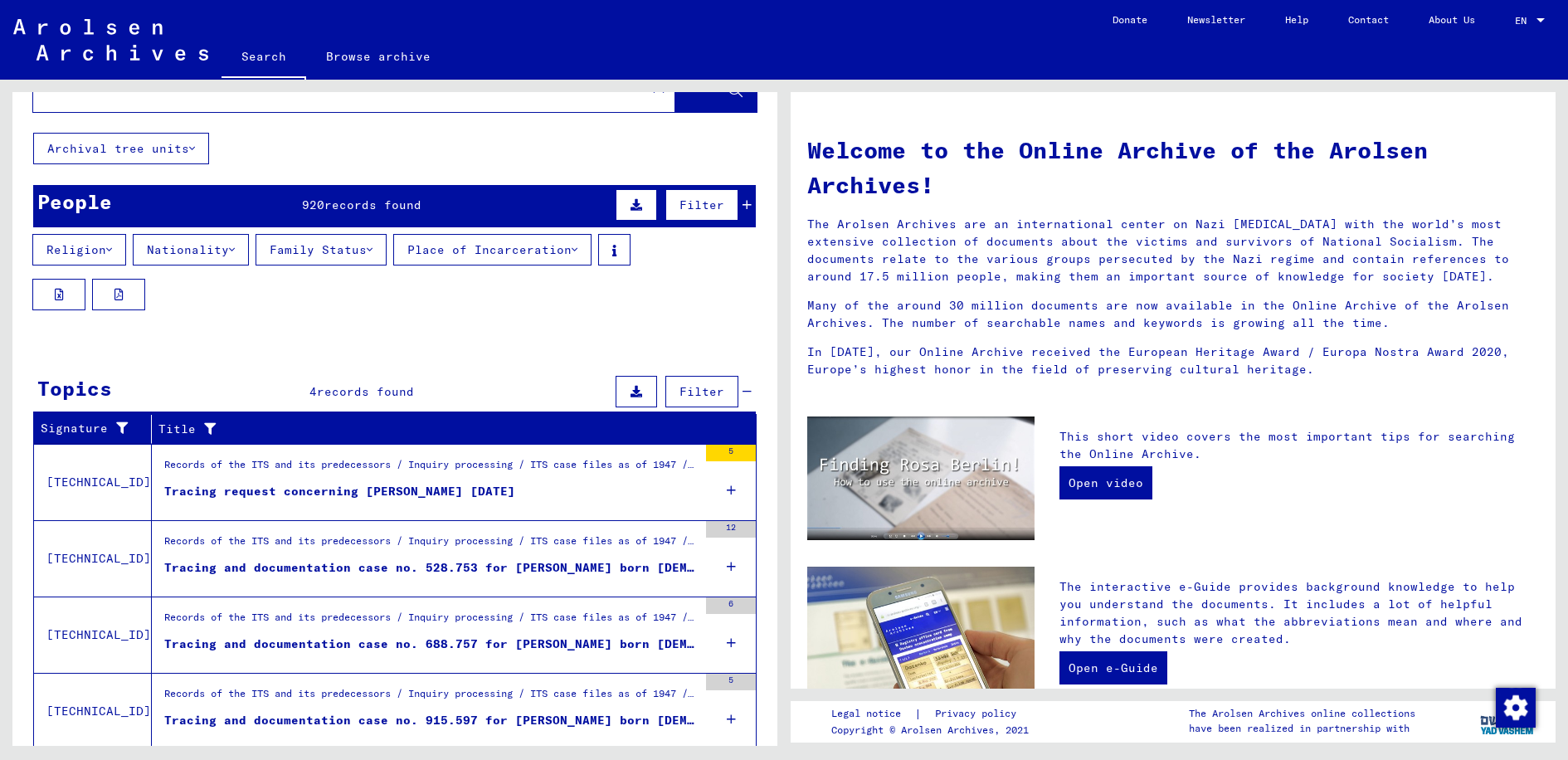
scroll to position [0, 0]
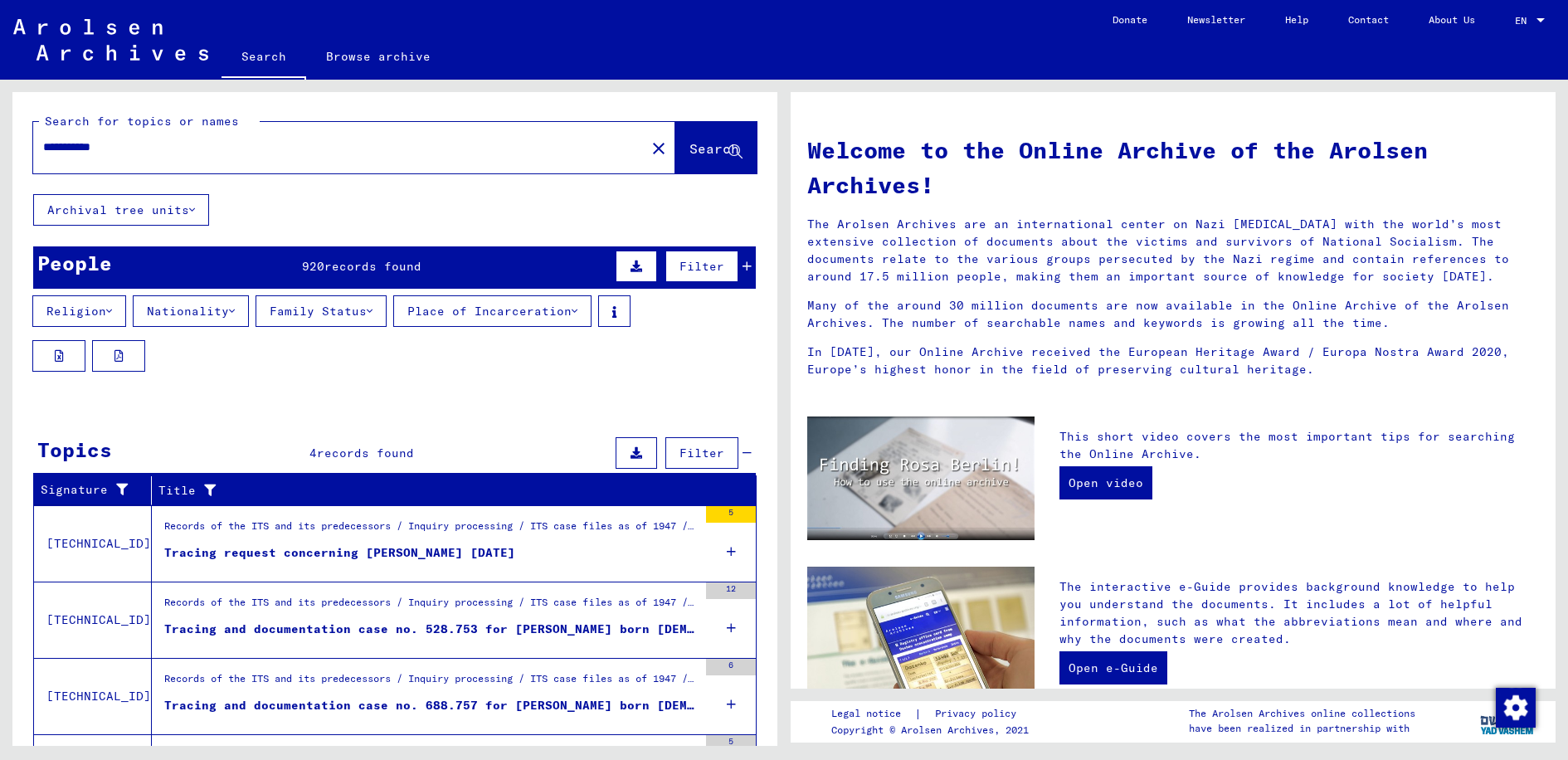
click at [81, 146] on input "**********" at bounding box center [334, 147] width 582 height 17
type input "**********"
